Goal: Information Seeking & Learning: Learn about a topic

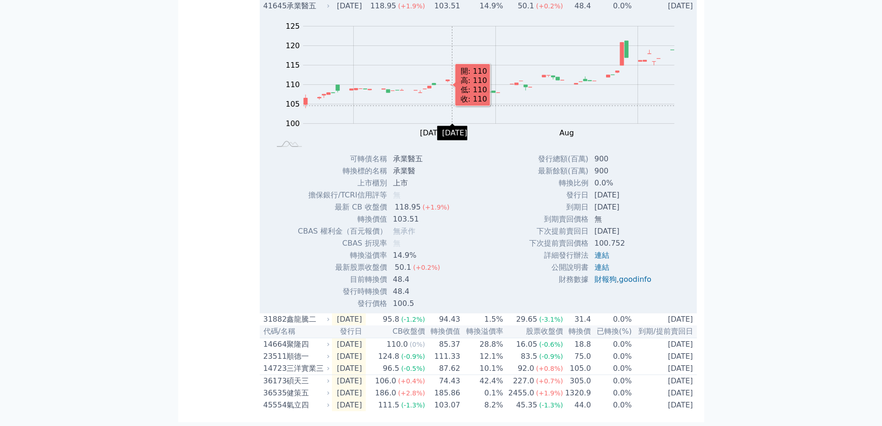
scroll to position [573, 0]
click at [602, 201] on td "2030-06-20" at bounding box center [624, 207] width 70 height 12
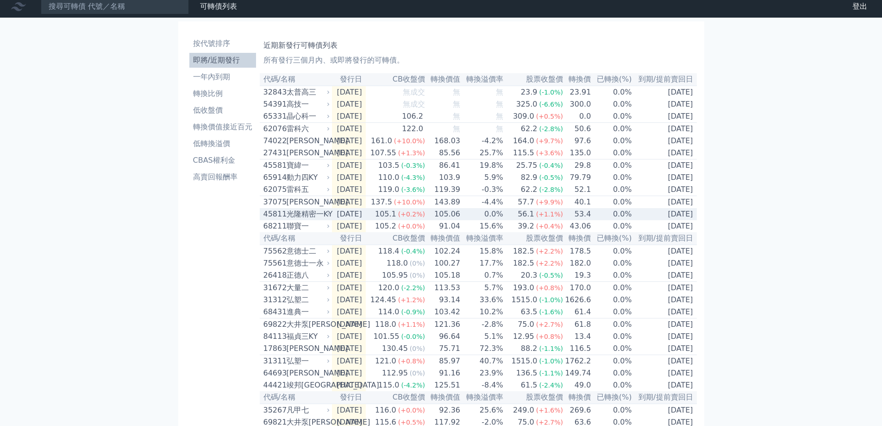
scroll to position [0, 0]
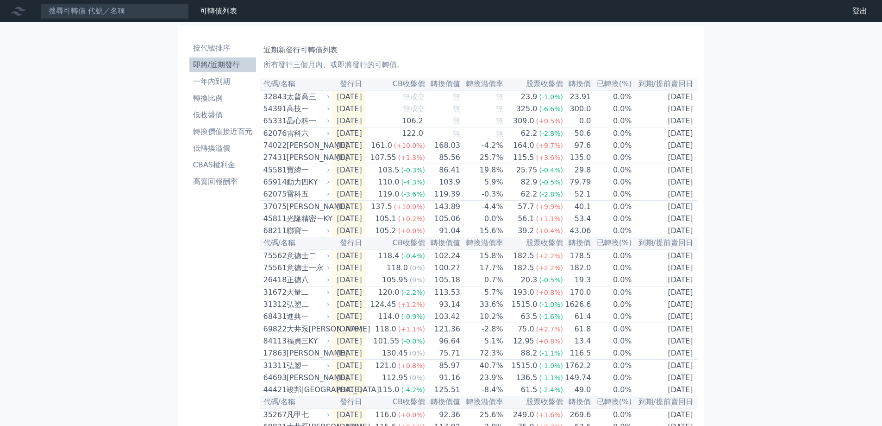
click at [214, 72] on ul "按代號排序 即將/近期發行 一年內到期 轉換比例 低收盤價 轉換價值接近百元 低轉換溢價 CBAS權利金 高賣回報酬率" at bounding box center [222, 115] width 67 height 148
click at [213, 77] on li "一年內到期" at bounding box center [222, 81] width 67 height 11
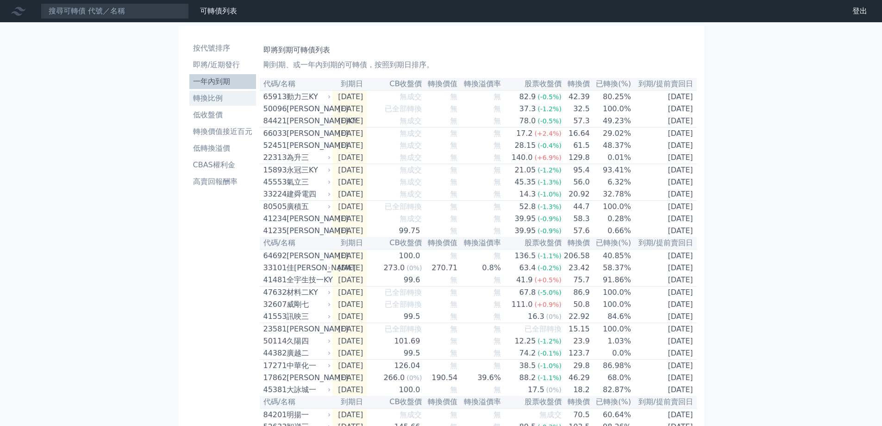
click at [212, 96] on li "轉換比例" at bounding box center [222, 98] width 67 height 11
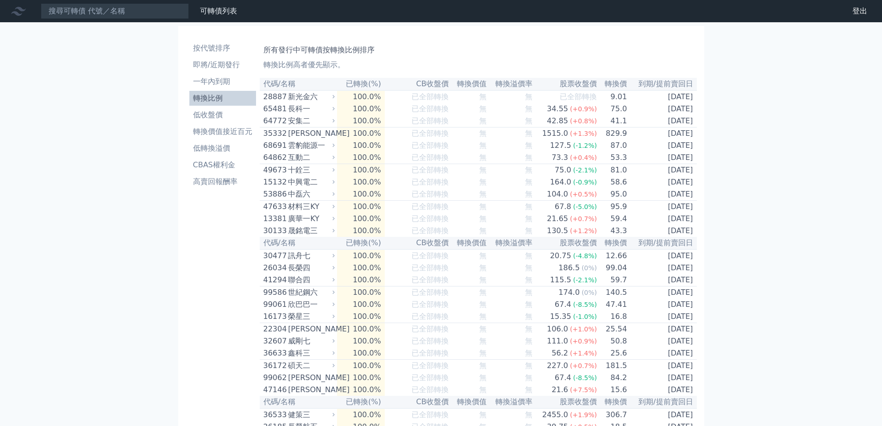
click at [211, 122] on link "低收盤價" at bounding box center [222, 114] width 67 height 15
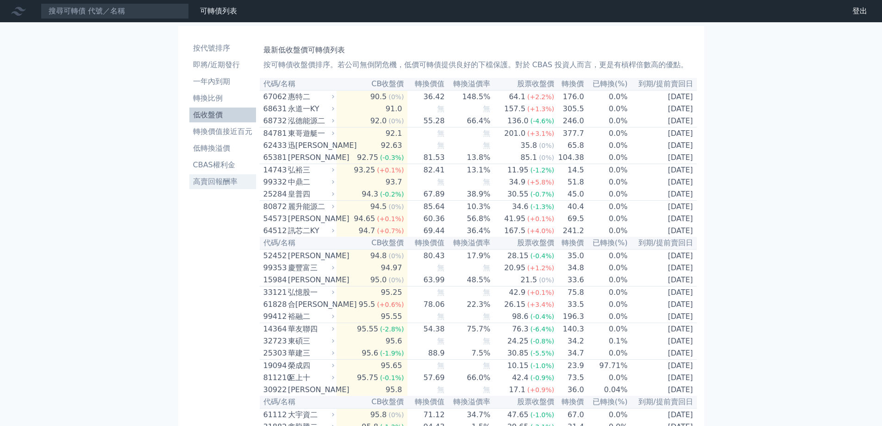
click at [221, 182] on li "高賣回報酬率" at bounding box center [222, 181] width 67 height 11
